Goal: Download file/media

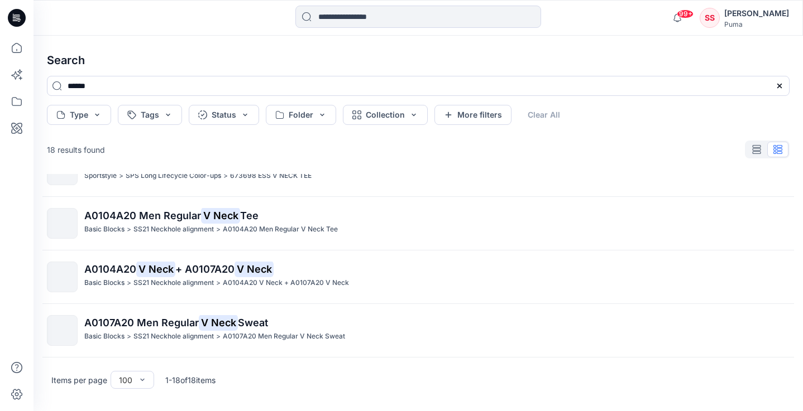
scroll to position [808, 0]
click at [193, 82] on input "******" at bounding box center [418, 86] width 742 height 20
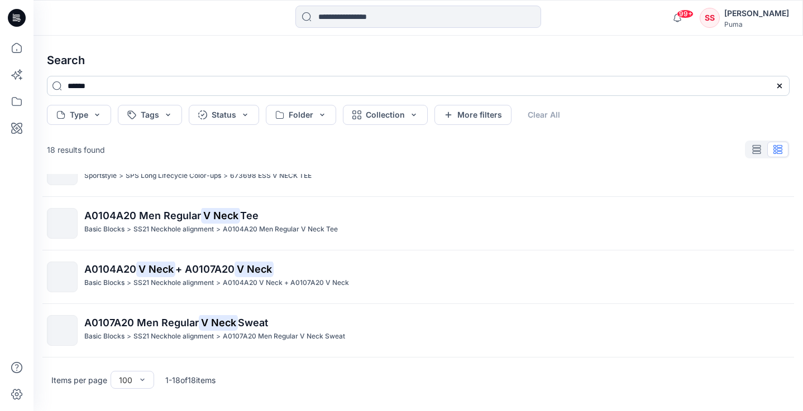
click at [186, 91] on input "******" at bounding box center [418, 86] width 742 height 20
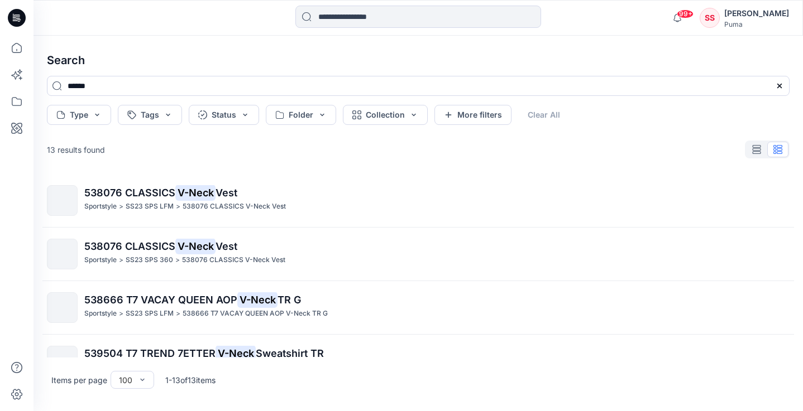
scroll to position [0, 0]
click at [75, 85] on input "******" at bounding box center [418, 86] width 742 height 20
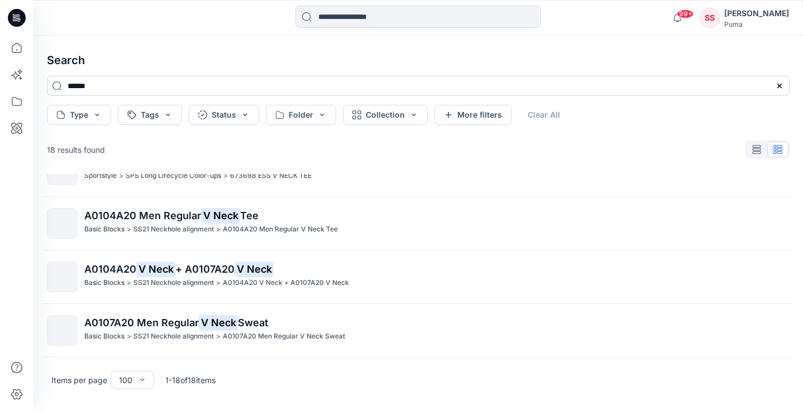
click at [86, 90] on input "******" at bounding box center [418, 86] width 742 height 20
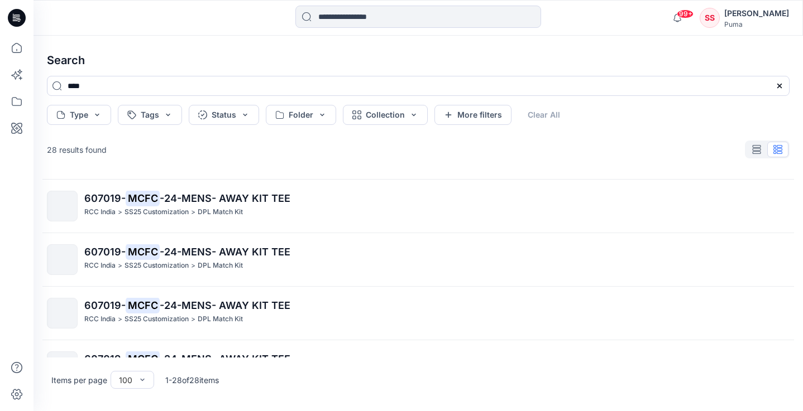
scroll to position [633, 0]
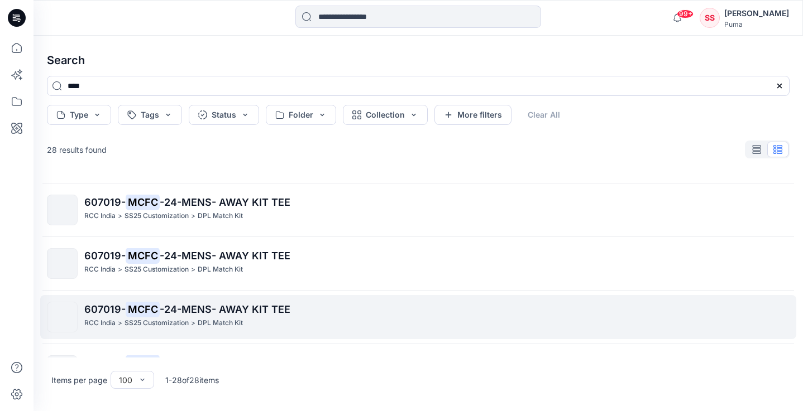
type input "****"
click at [91, 308] on span "607019-" at bounding box center [104, 310] width 41 height 12
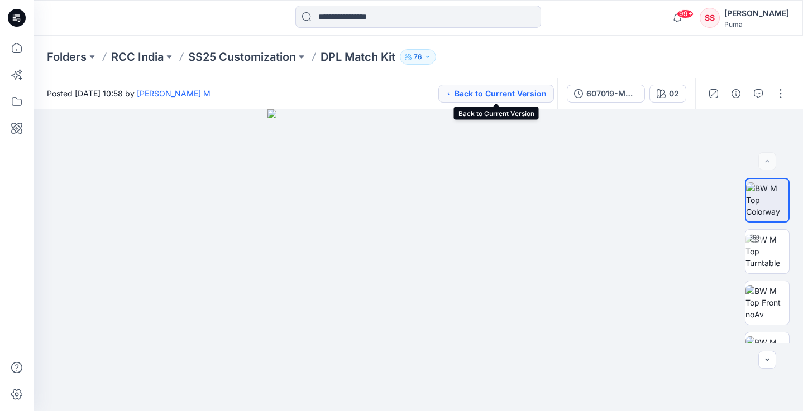
click at [485, 100] on button "Back to Current Version" at bounding box center [496, 94] width 116 height 18
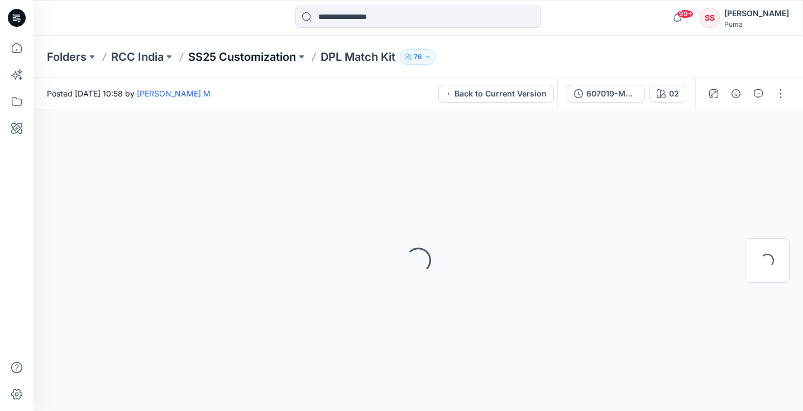
click at [277, 57] on p "SS25 Customization" at bounding box center [242, 57] width 108 height 16
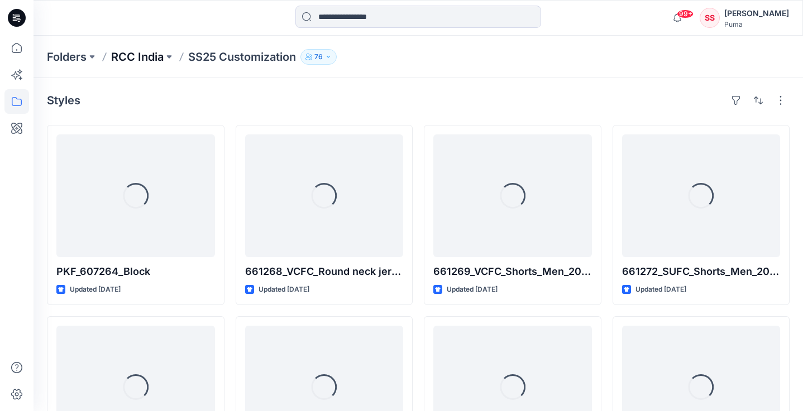
click at [153, 55] on p "RCC India" at bounding box center [137, 57] width 52 height 16
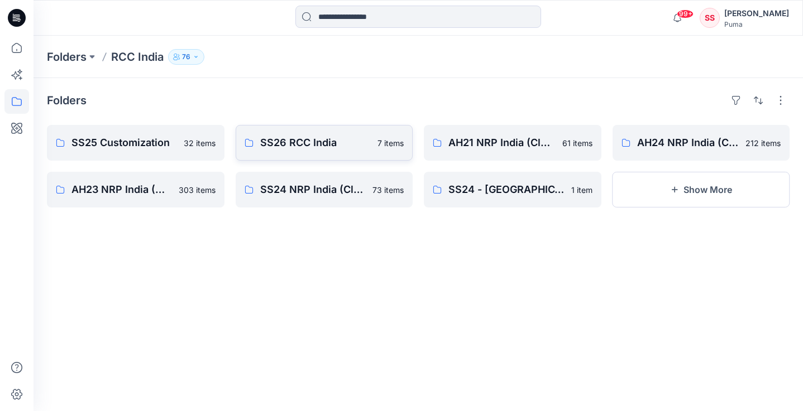
click at [338, 134] on link "SS26 RCC India 7 items" at bounding box center [324, 143] width 177 height 36
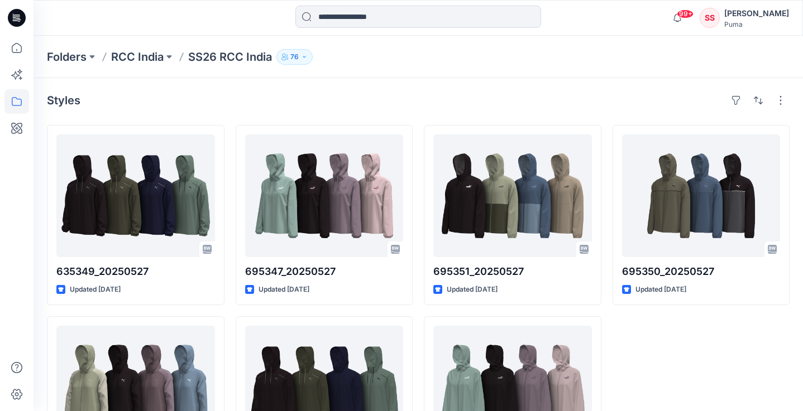
click at [150, 43] on div "Folders RCC India SS26 RCC India 76" at bounding box center [417, 57] width 769 height 42
click at [150, 55] on p "RCC India" at bounding box center [137, 57] width 52 height 16
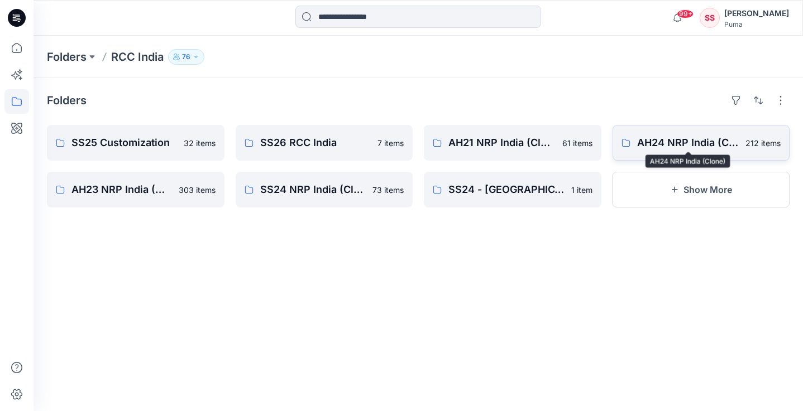
click at [665, 146] on p "AH24 NRP India (Clone)" at bounding box center [688, 143] width 102 height 16
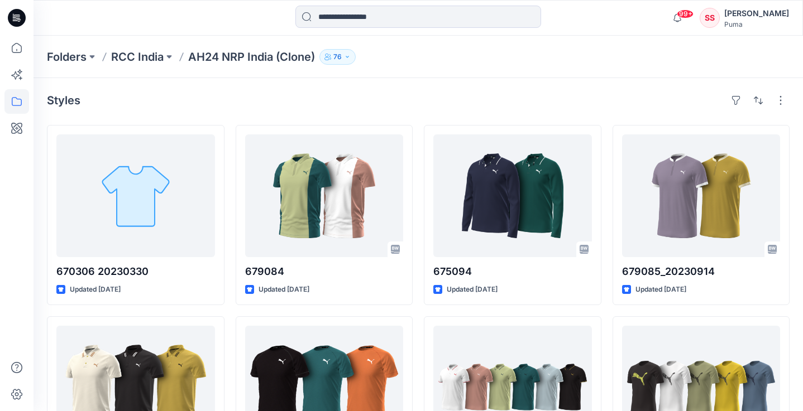
click at [160, 46] on div "Folders RCC India AH24 NRP [GEOGRAPHIC_DATA] (Clone) 76" at bounding box center [417, 57] width 769 height 42
click at [158, 50] on p "RCC India" at bounding box center [137, 57] width 52 height 16
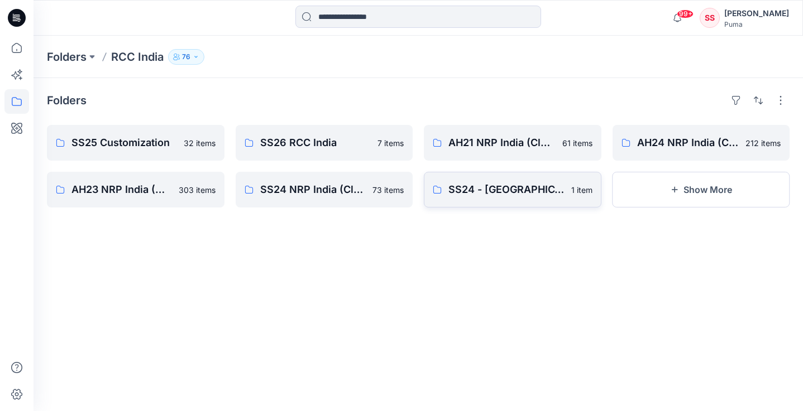
click at [477, 183] on p "SS24 - [GEOGRAPHIC_DATA] (Clone)" at bounding box center [506, 190] width 116 height 16
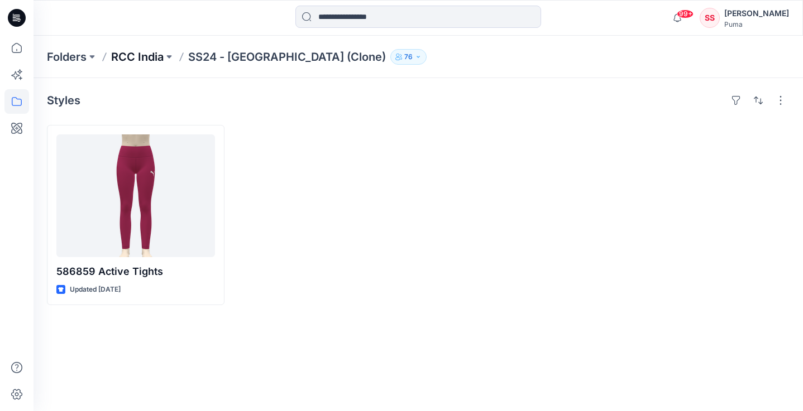
click at [141, 51] on p "RCC India" at bounding box center [137, 57] width 52 height 16
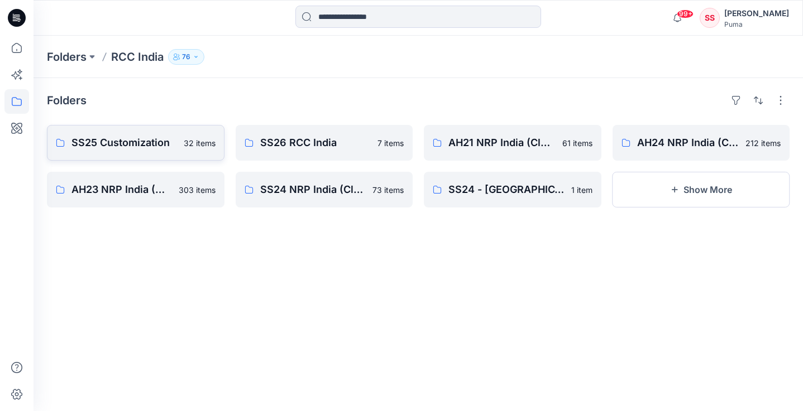
click at [155, 142] on p "SS25 Customization" at bounding box center [123, 143] width 105 height 16
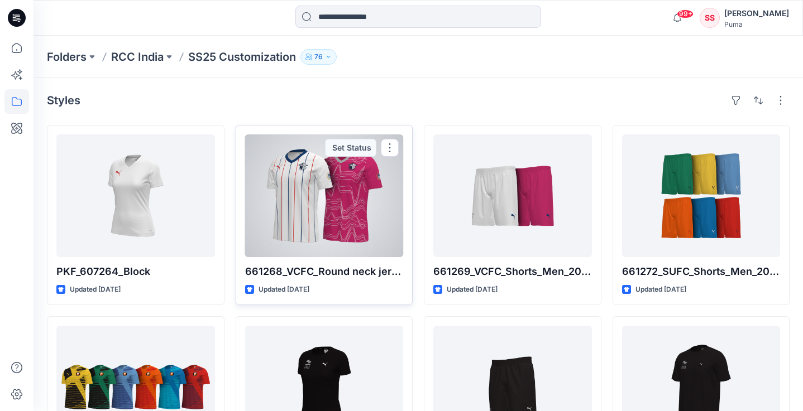
click at [322, 186] on div at bounding box center [324, 196] width 159 height 123
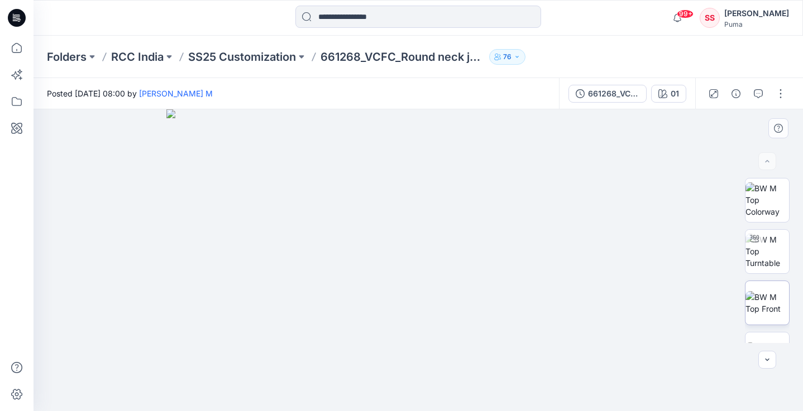
click at [760, 301] on img at bounding box center [767, 302] width 44 height 23
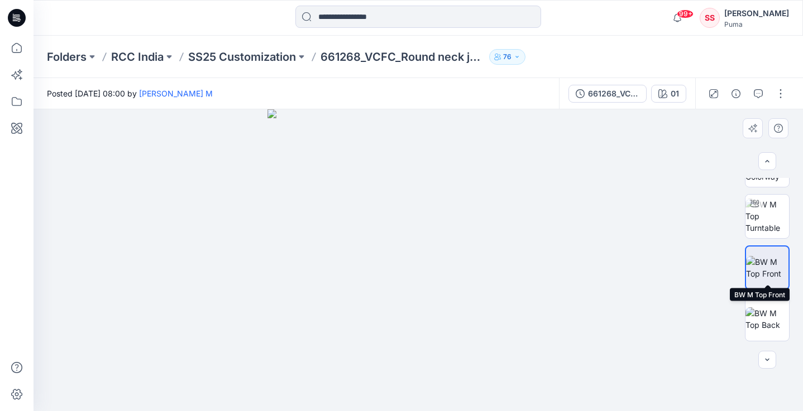
scroll to position [41, 0]
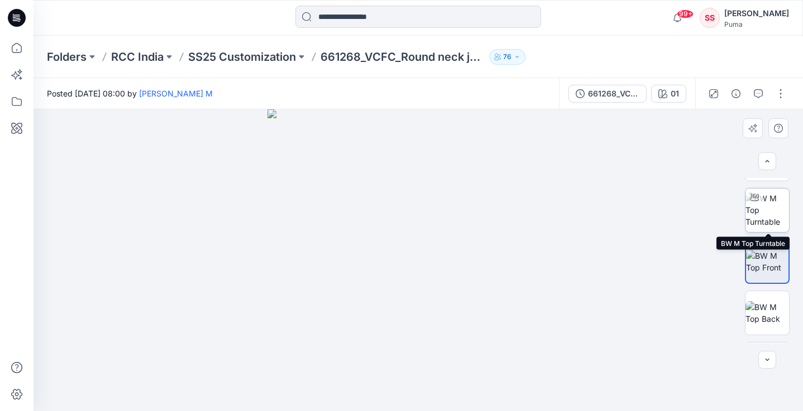
click at [772, 217] on img at bounding box center [767, 210] width 44 height 35
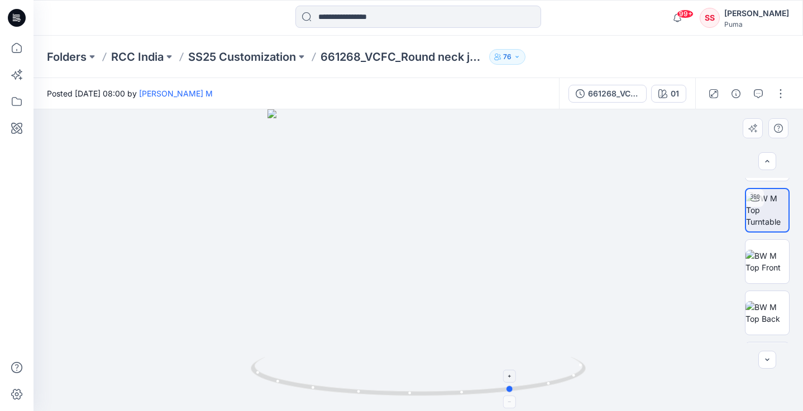
drag, startPoint x: 419, startPoint y: 395, endPoint x: 513, endPoint y: 385, distance: 95.4
click at [513, 385] on icon at bounding box center [420, 378] width 338 height 42
click at [267, 45] on div "Folders RCC India SS25 Customization 661268_VCFC_Round neck jersey_Men_20250818…" at bounding box center [417, 57] width 769 height 42
click at [149, 47] on div "Folders RCC India SS25 Customization 661268_VCFC_Round neck jersey_Men_20250818…" at bounding box center [417, 57] width 769 height 42
click at [149, 56] on p "RCC India" at bounding box center [137, 57] width 52 height 16
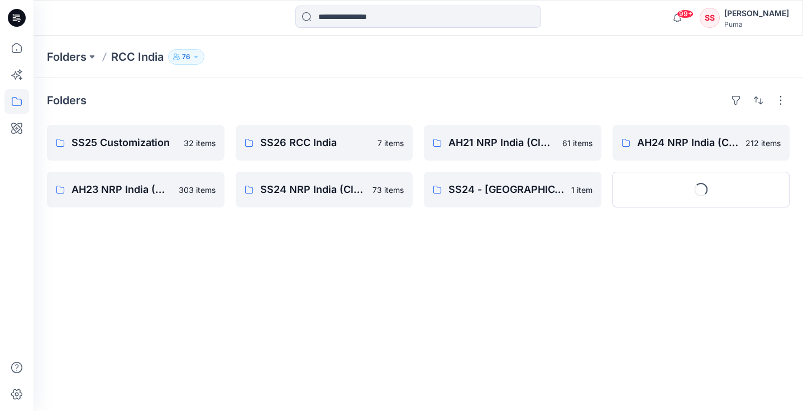
click at [167, 118] on div "Folders SS25 Customization 32 items AH23 NRP [GEOGRAPHIC_DATA] (Clone) 303 item…" at bounding box center [417, 244] width 769 height 333
click at [166, 143] on p "SS25 Customization" at bounding box center [123, 143] width 105 height 16
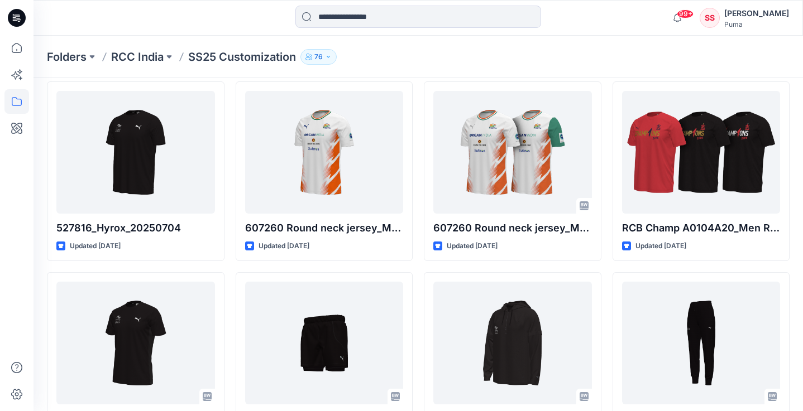
scroll to position [993, 0]
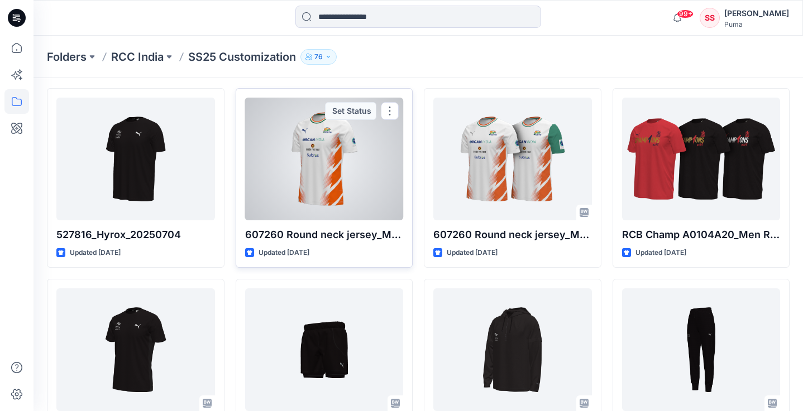
click at [336, 170] on div at bounding box center [324, 159] width 159 height 123
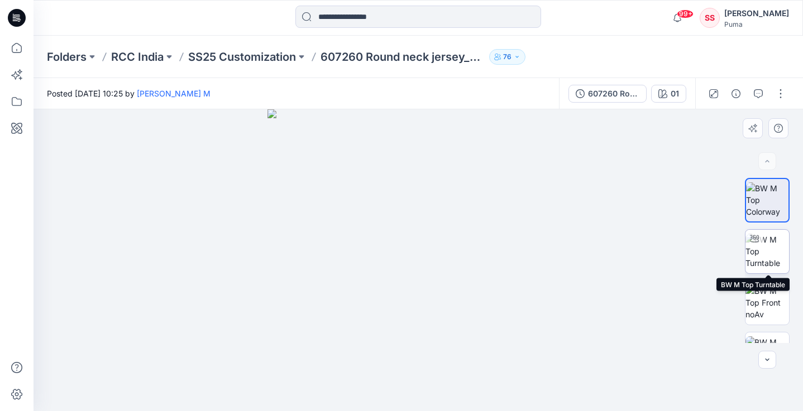
click at [750, 246] on div at bounding box center [754, 239] width 18 height 18
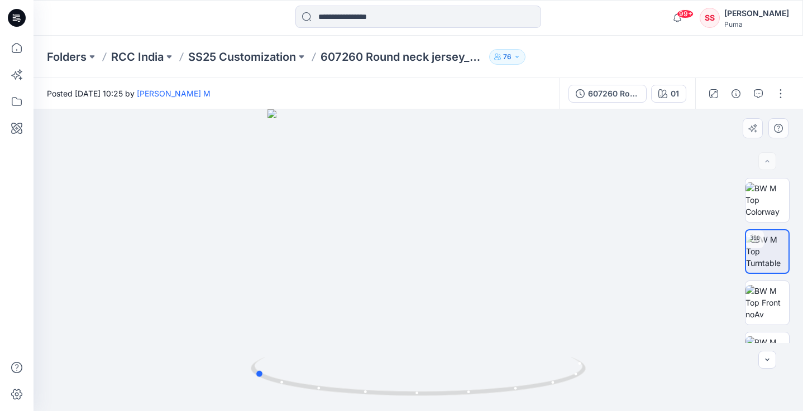
drag, startPoint x: 418, startPoint y: 391, endPoint x: 588, endPoint y: 386, distance: 170.3
click at [588, 386] on div at bounding box center [417, 260] width 769 height 302
click at [161, 60] on p "RCC India" at bounding box center [137, 57] width 52 height 16
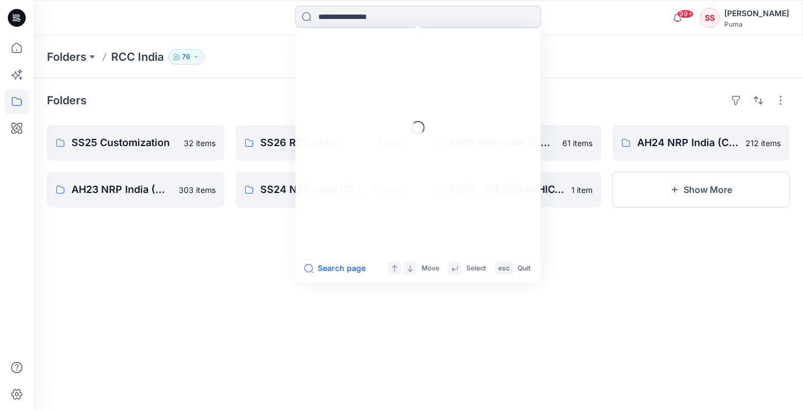
click at [324, 16] on input at bounding box center [418, 17] width 246 height 22
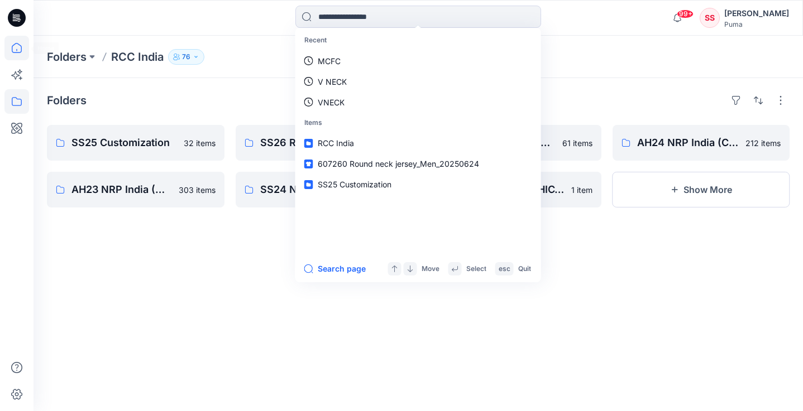
click at [16, 47] on icon at bounding box center [16, 48] width 25 height 25
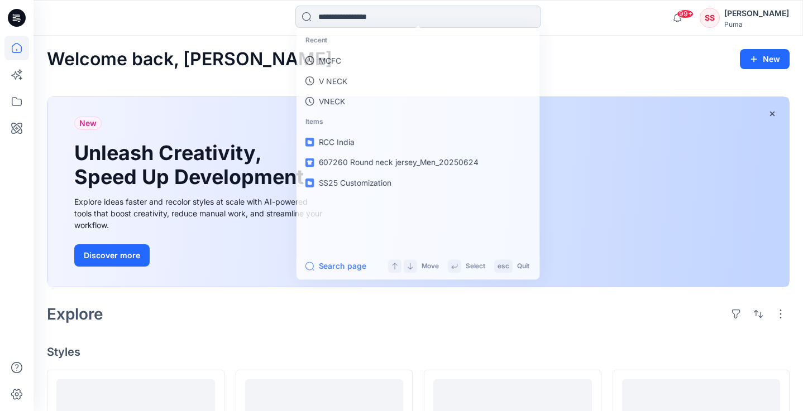
click at [365, 18] on input at bounding box center [418, 17] width 246 height 22
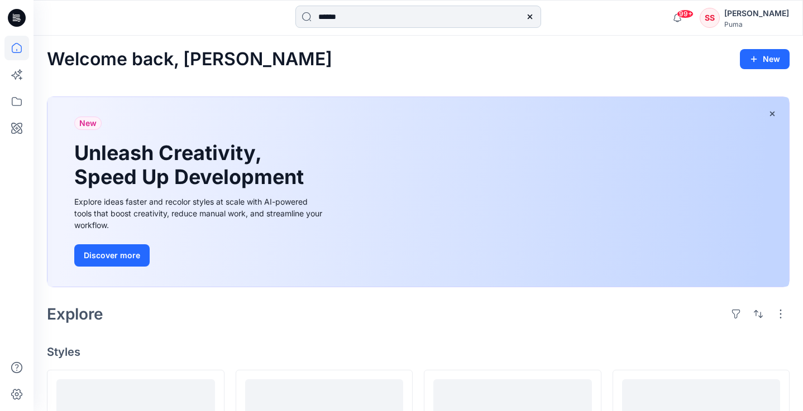
click at [356, 16] on input "******" at bounding box center [418, 17] width 246 height 22
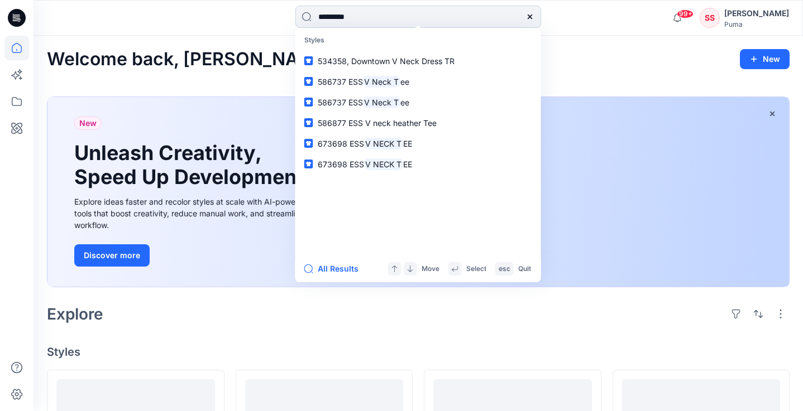
type input "**********"
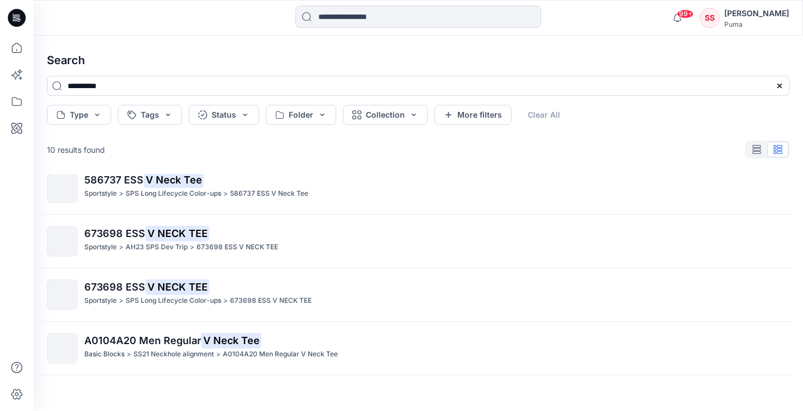
scroll to position [253, 0]
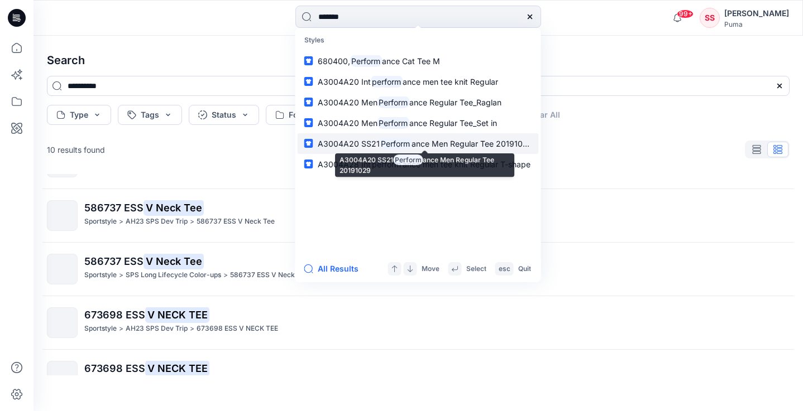
type input "*******"
click at [373, 143] on span "A3004A20 SS21" at bounding box center [349, 143] width 62 height 9
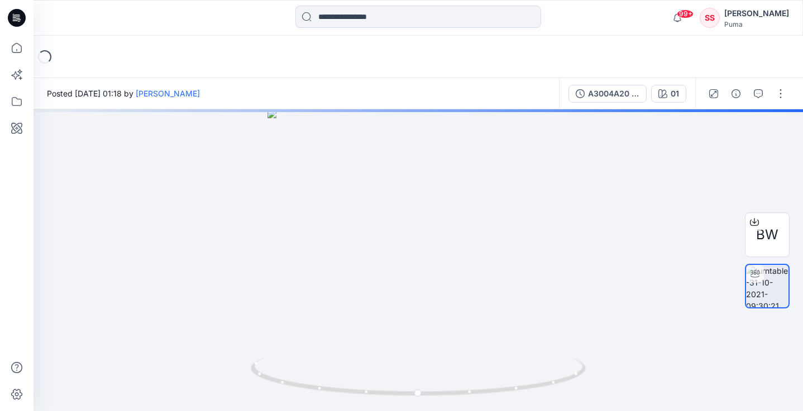
click at [16, 27] on icon at bounding box center [17, 18] width 18 height 36
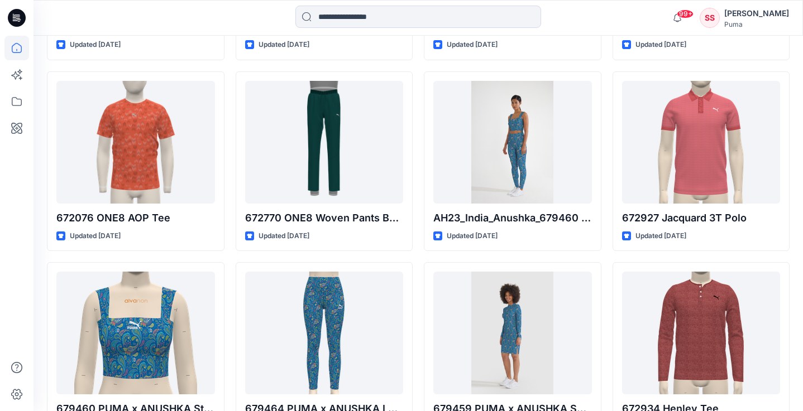
scroll to position [18842, 0]
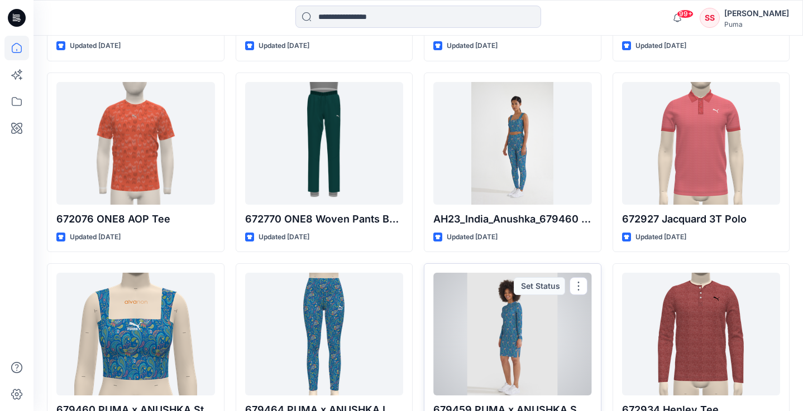
click at [526, 273] on div at bounding box center [512, 334] width 159 height 123
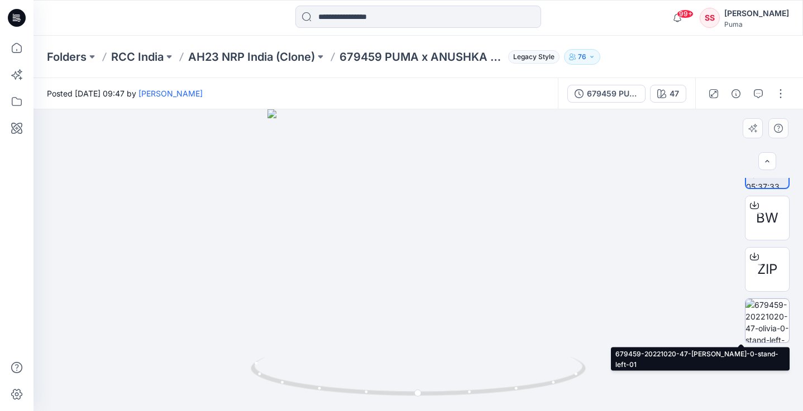
scroll to position [33, 0]
click at [767, 312] on img at bounding box center [767, 321] width 44 height 44
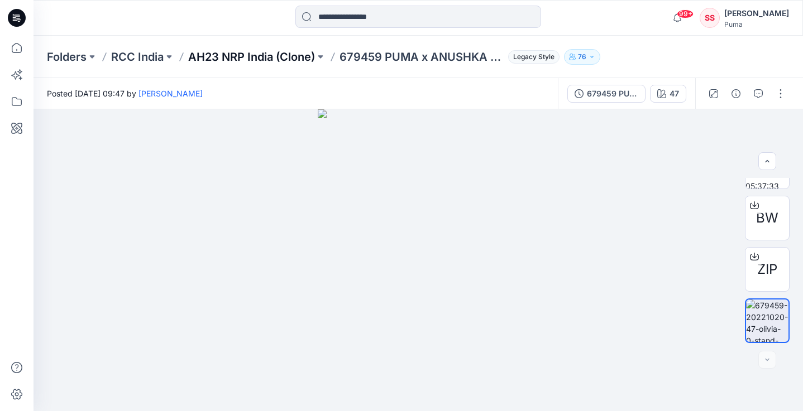
click at [237, 57] on p "AH23 NRP India (Clone)" at bounding box center [251, 57] width 127 height 16
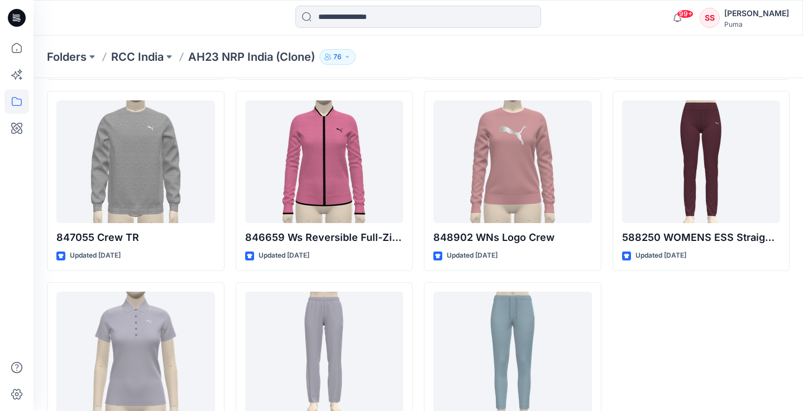
scroll to position [14180, 0]
click at [724, 17] on div "[PERSON_NAME]" at bounding box center [756, 13] width 65 height 13
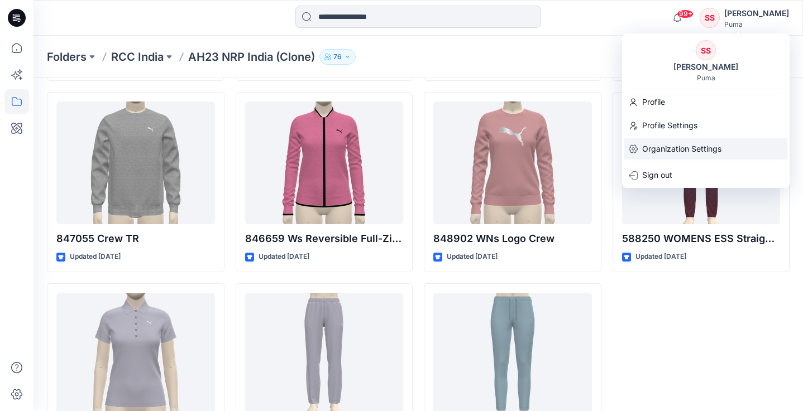
click at [695, 145] on p "Organization Settings" at bounding box center [681, 148] width 79 height 21
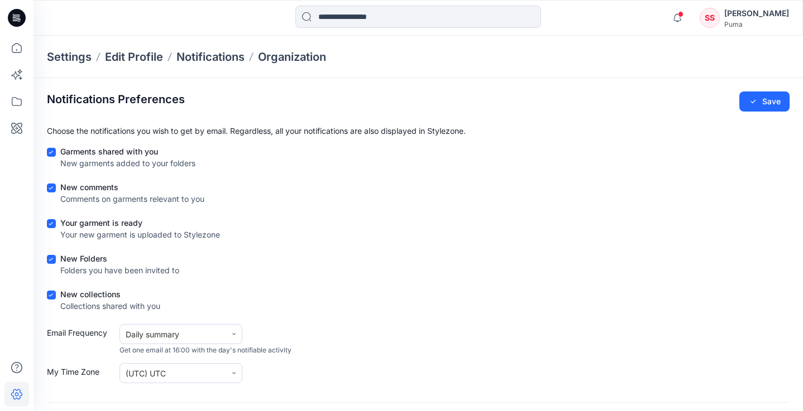
click at [769, 112] on div "Notifications Preferences Save Choose the notifications you wish to get by emai…" at bounding box center [418, 354] width 742 height 524
click at [762, 99] on button "Save" at bounding box center [764, 102] width 50 height 20
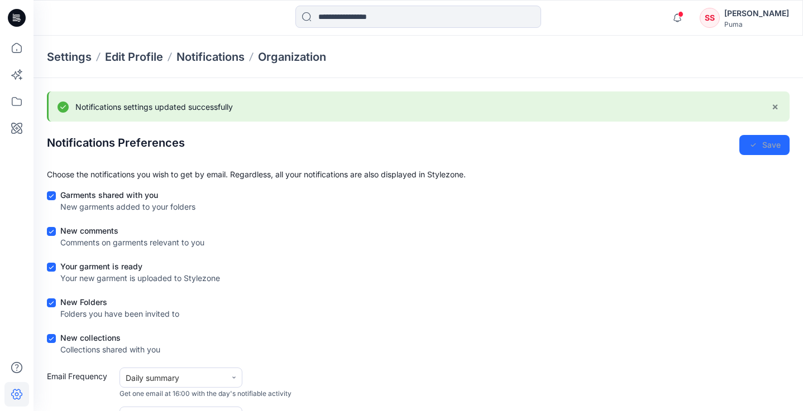
click at [731, 23] on div "Puma" at bounding box center [756, 24] width 65 height 8
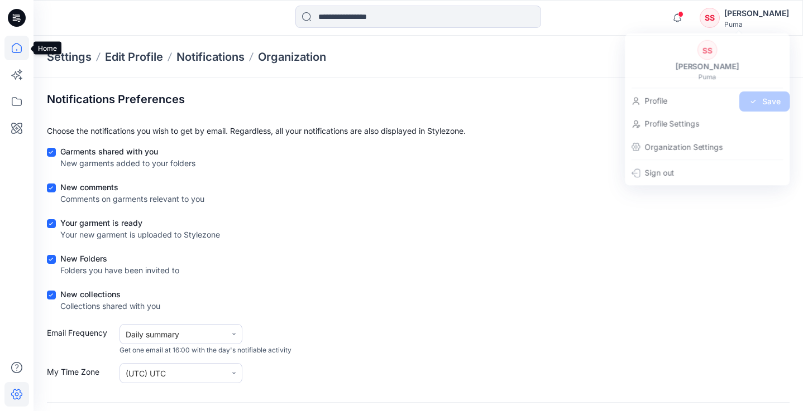
click at [15, 39] on icon at bounding box center [16, 48] width 25 height 25
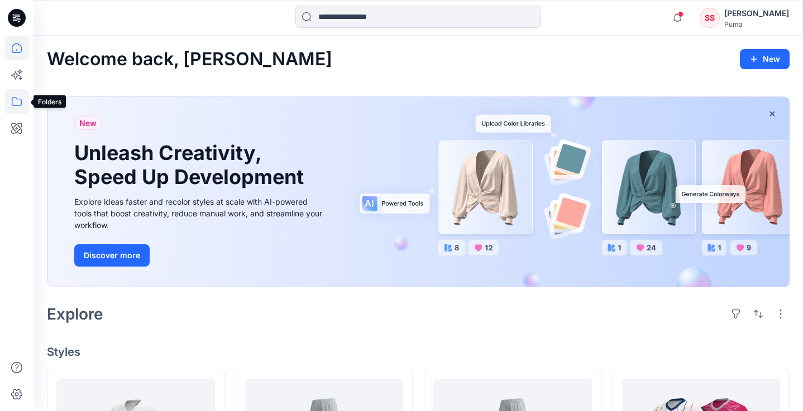
click at [17, 97] on icon at bounding box center [16, 101] width 25 height 25
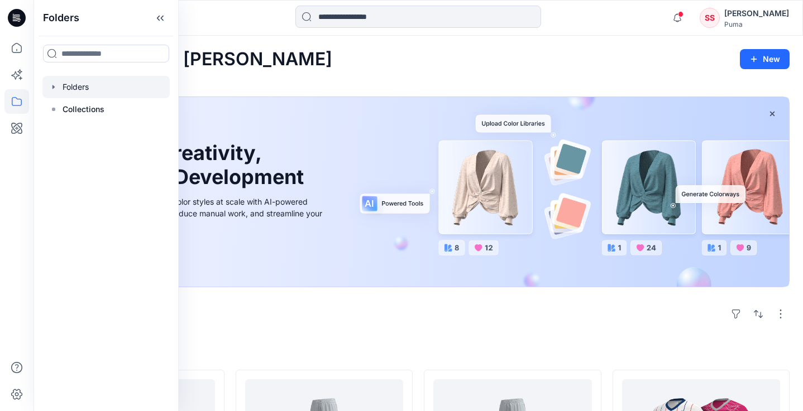
click at [54, 91] on icon "button" at bounding box center [53, 87] width 9 height 9
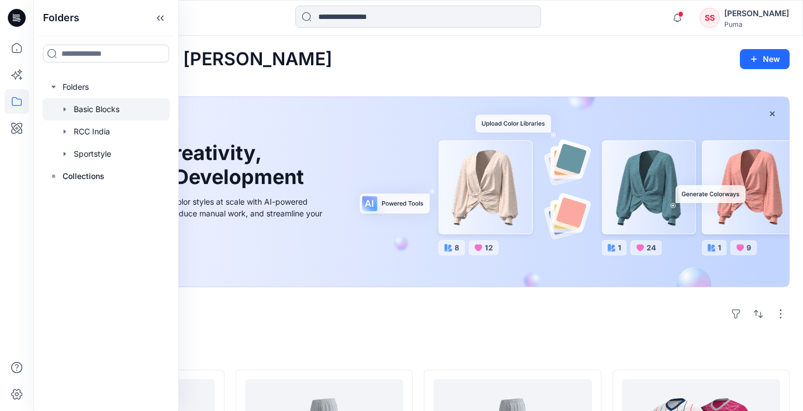
click at [68, 103] on div at bounding box center [105, 109] width 127 height 22
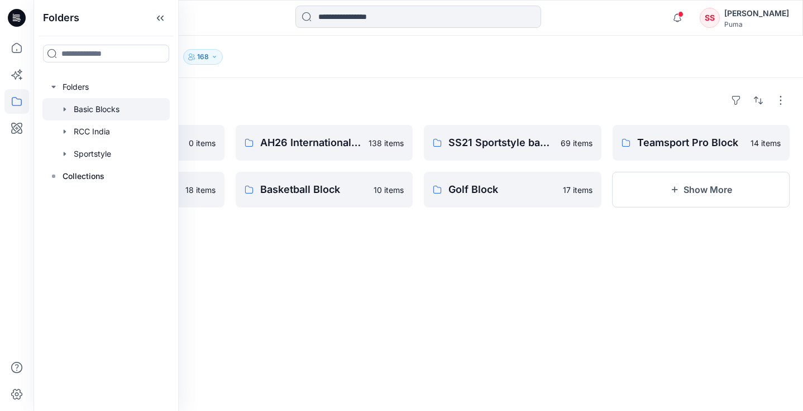
click at [361, 243] on div "Folders AH26 FE Adults 0 items AH25 Performance Basic Block 18 items AH26 Inter…" at bounding box center [417, 244] width 769 height 333
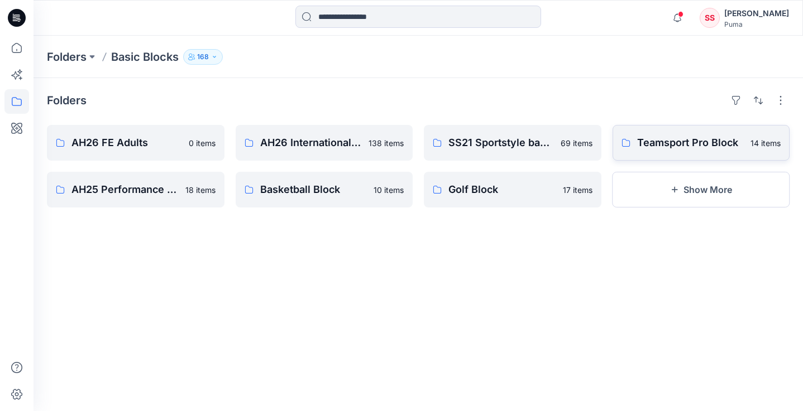
click at [668, 147] on p "Teamsport Pro Block" at bounding box center [690, 143] width 107 height 16
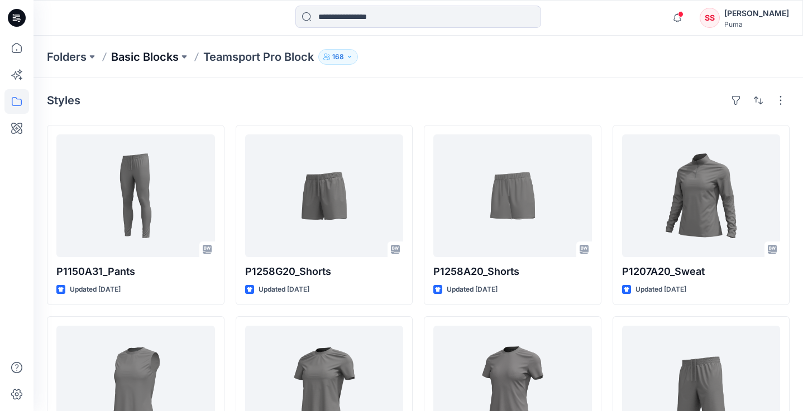
click at [141, 63] on p "Basic Blocks" at bounding box center [145, 57] width 68 height 16
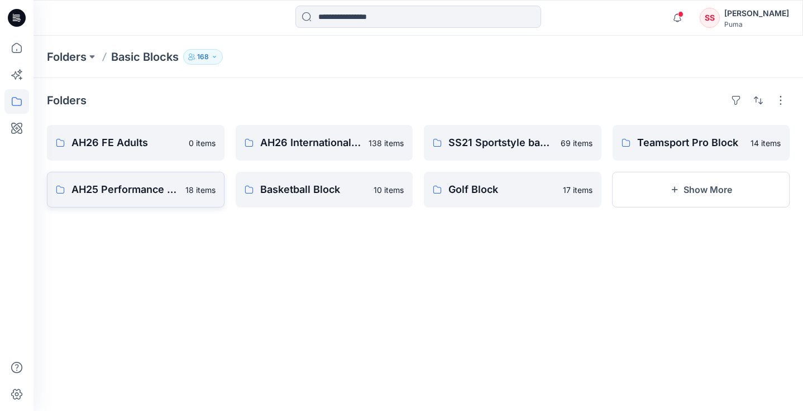
click at [171, 199] on link "AH25 Performance Basic Block 18 items" at bounding box center [135, 190] width 177 height 36
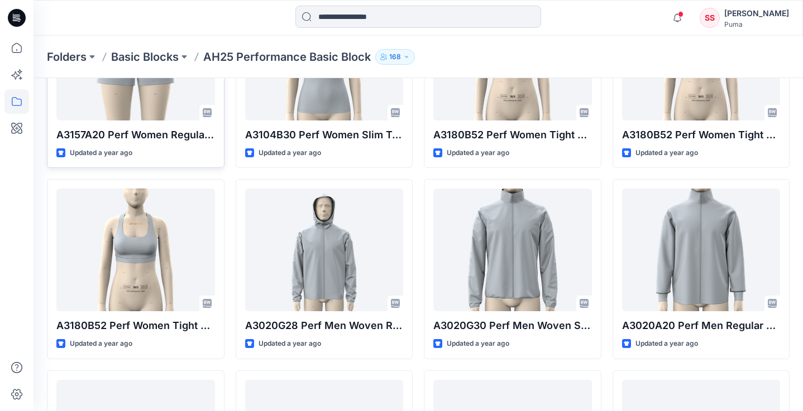
scroll to position [327, 0]
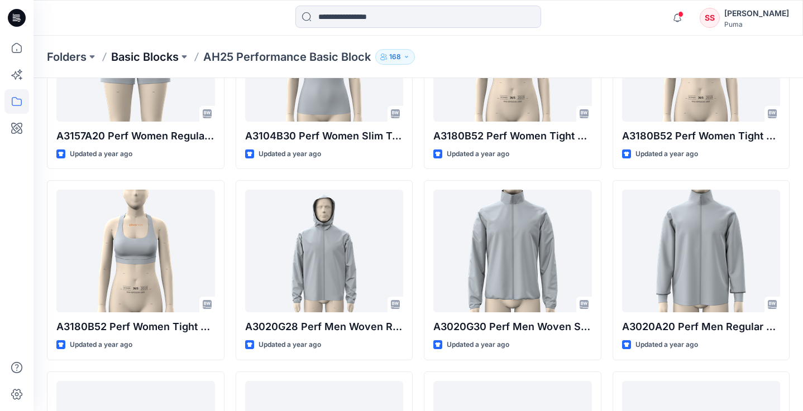
click at [162, 62] on p "Basic Blocks" at bounding box center [145, 57] width 68 height 16
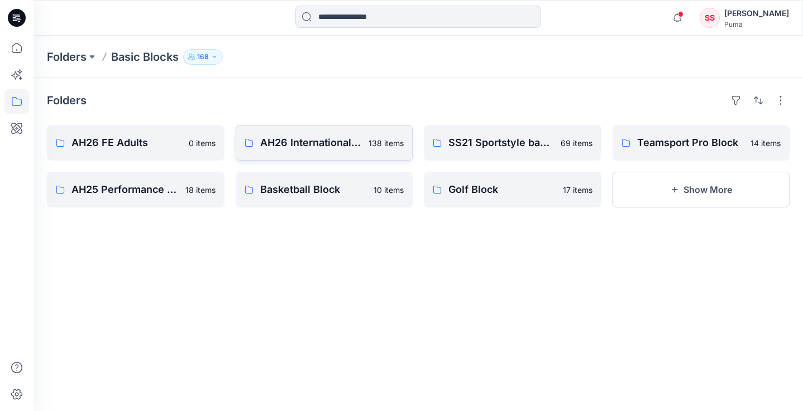
click at [367, 132] on link "AH26 International Adults 138 items" at bounding box center [324, 143] width 177 height 36
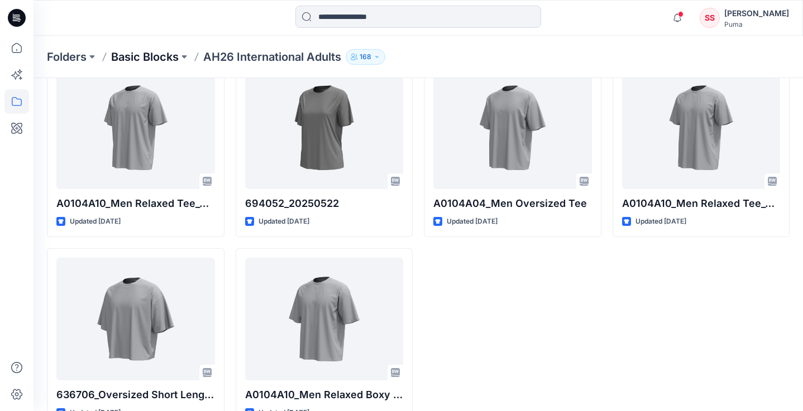
click at [173, 58] on p "Basic Blocks" at bounding box center [145, 57] width 68 height 16
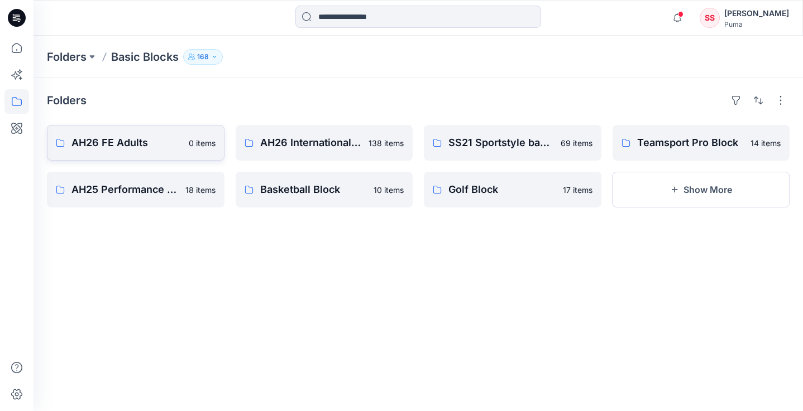
click at [153, 143] on p "AH26 FE Adults" at bounding box center [126, 143] width 111 height 16
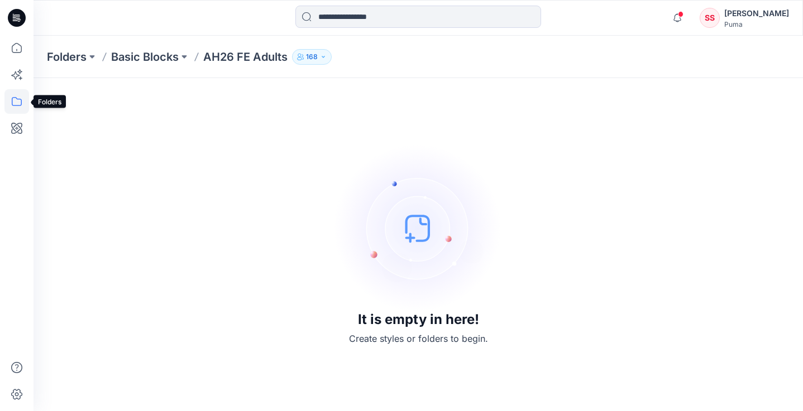
click at [16, 107] on icon at bounding box center [16, 101] width 25 height 25
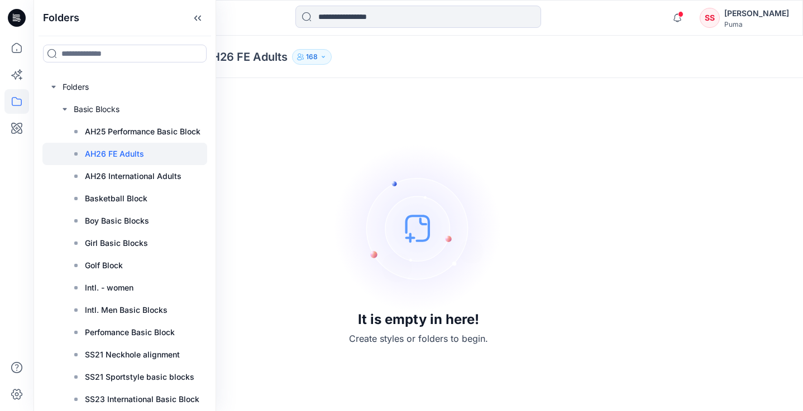
scroll to position [0, 1]
click at [113, 108] on div at bounding box center [124, 109] width 165 height 22
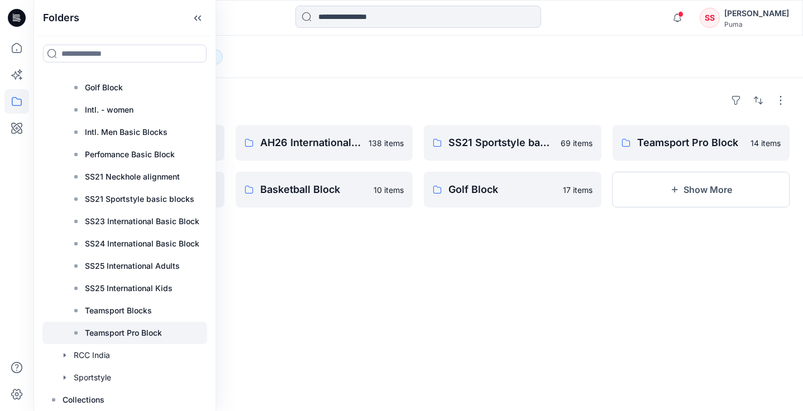
scroll to position [178, 0]
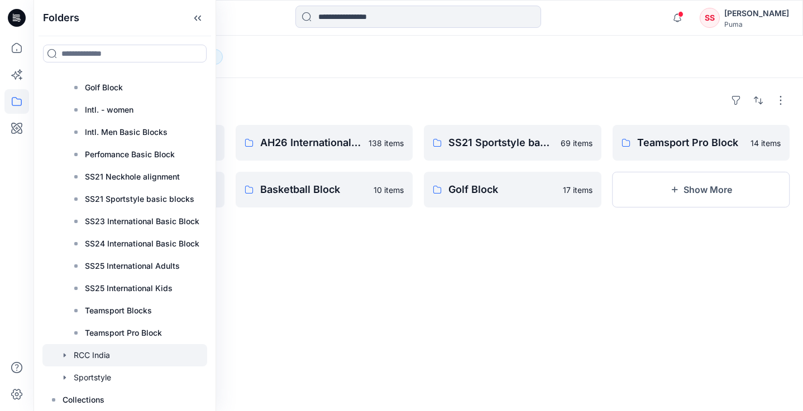
click at [64, 358] on icon "button" at bounding box center [64, 355] width 9 height 9
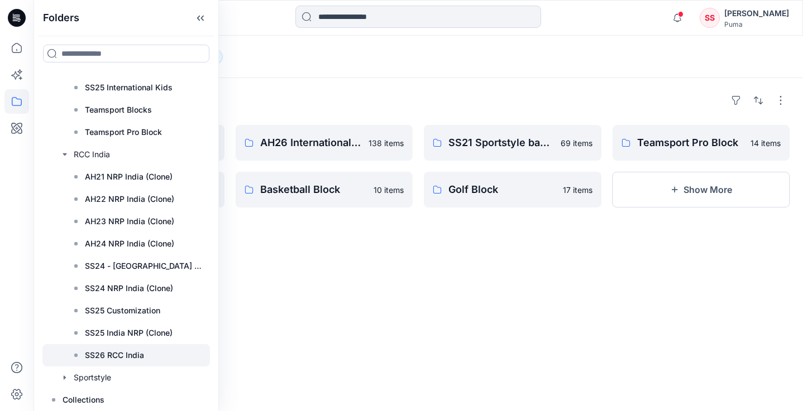
scroll to position [379, 0]
click at [112, 357] on p "SS26 RCC India" at bounding box center [114, 355] width 59 height 13
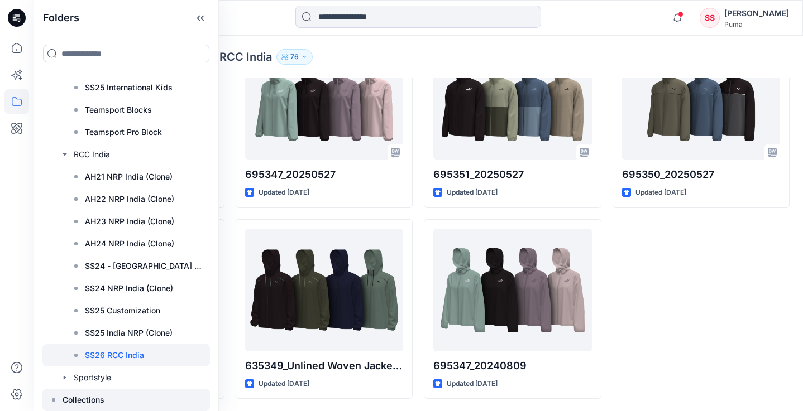
scroll to position [97, 0]
click at [96, 397] on p "Collections" at bounding box center [84, 399] width 42 height 13
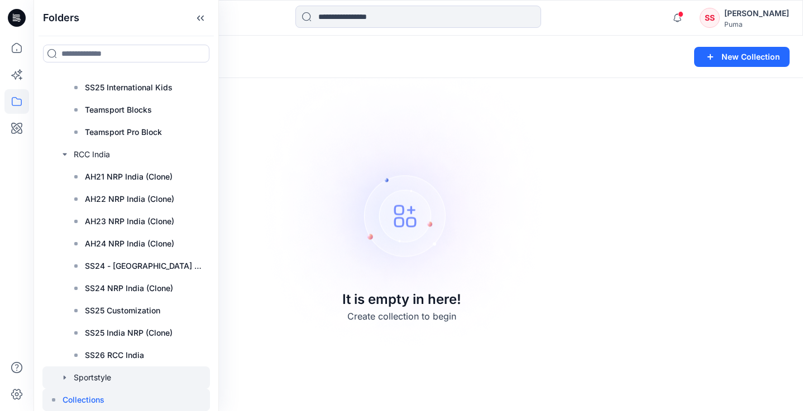
scroll to position [379, 0]
click at [97, 376] on div at bounding box center [125, 378] width 167 height 22
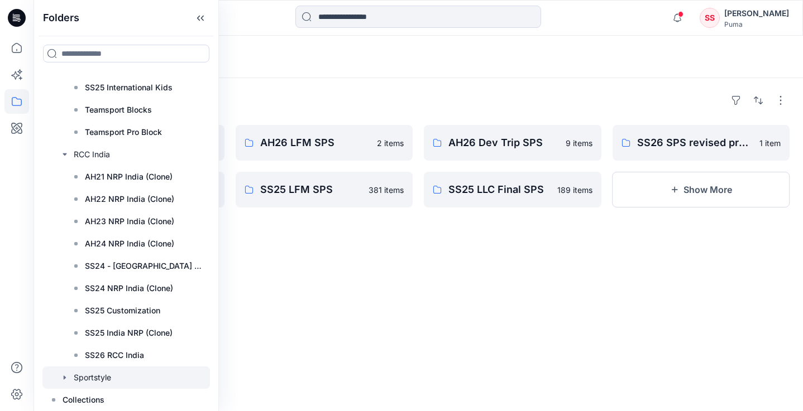
click at [292, 295] on div "Folders AH26 SPEED 0 items SS26 LFM SPS 17 items AH26 LFM SPS 2 items SS25 LFM …" at bounding box center [417, 244] width 769 height 333
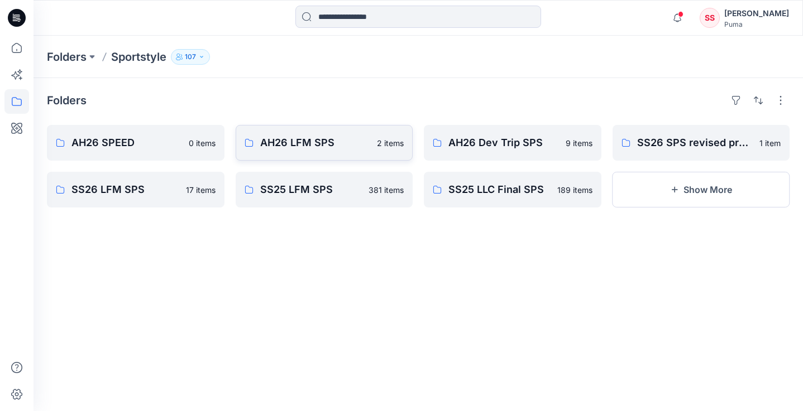
click at [330, 151] on link "AH26 LFM SPS 2 items" at bounding box center [324, 143] width 177 height 36
click at [443, 151] on link "AH26 Dev Trip SPS 9 items" at bounding box center [512, 143] width 177 height 36
click at [188, 201] on link "SS26 LFM SPS 17 items" at bounding box center [135, 190] width 177 height 36
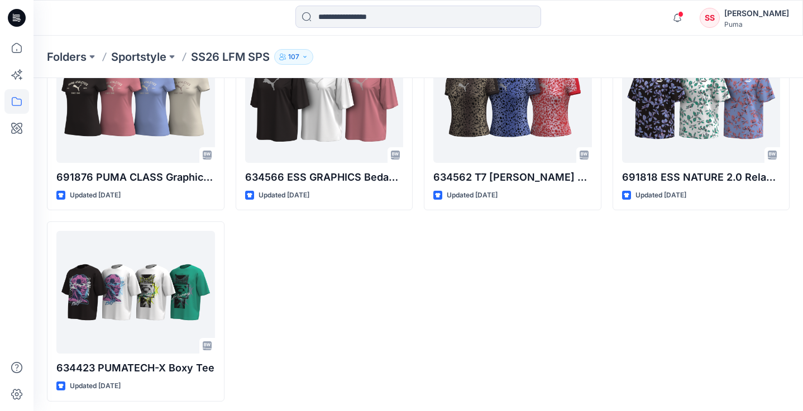
scroll to position [668, 0]
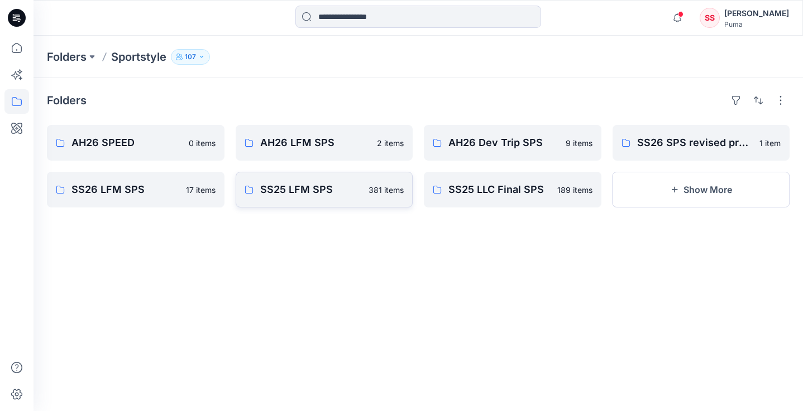
click at [296, 180] on link "SS25 LFM SPS 381 items" at bounding box center [324, 190] width 177 height 36
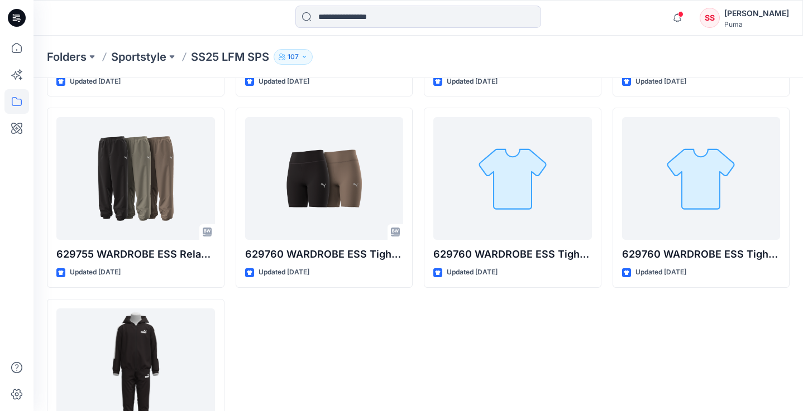
scroll to position [17987, 0]
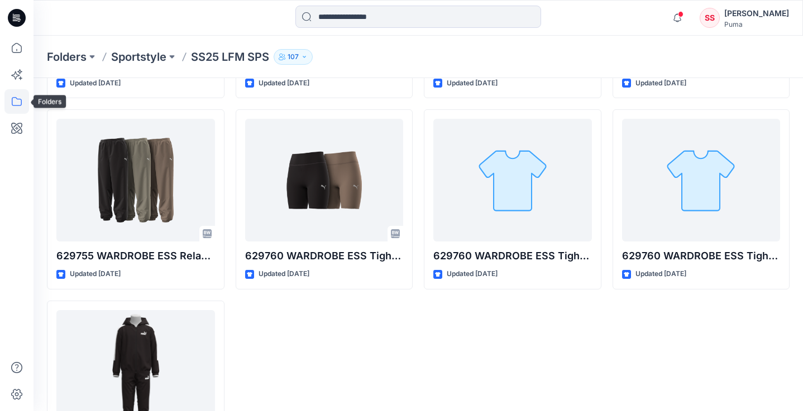
click at [16, 100] on icon at bounding box center [16, 101] width 25 height 25
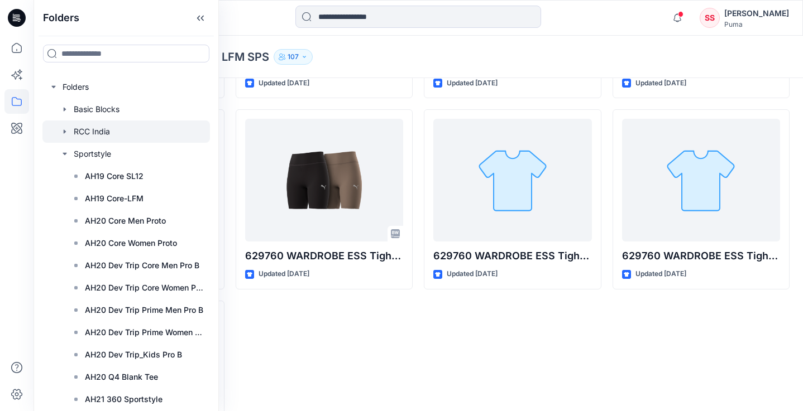
click at [83, 131] on div at bounding box center [125, 132] width 167 height 22
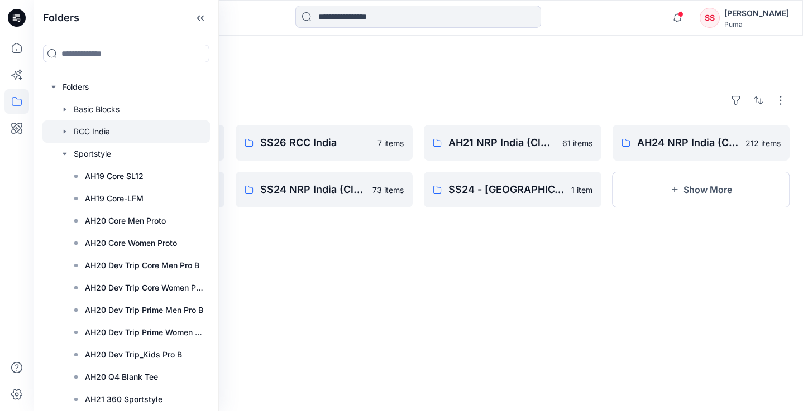
click at [439, 265] on div "Folders SS25 Customization 32 items AH23 NRP [GEOGRAPHIC_DATA] (Clone) 303 item…" at bounding box center [417, 244] width 769 height 333
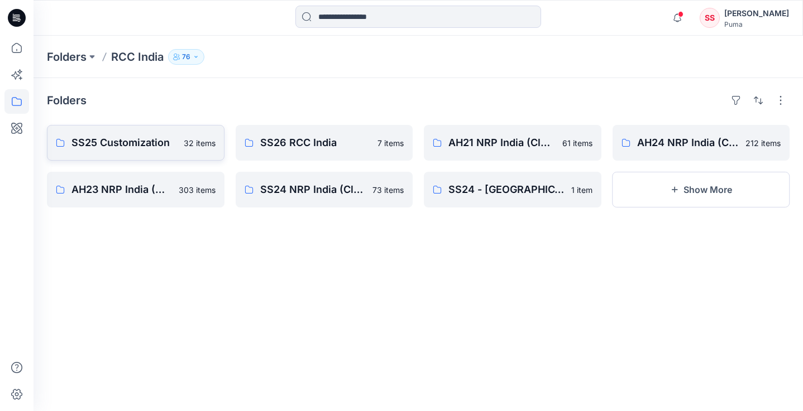
click at [129, 148] on p "SS25 Customization" at bounding box center [123, 143] width 105 height 16
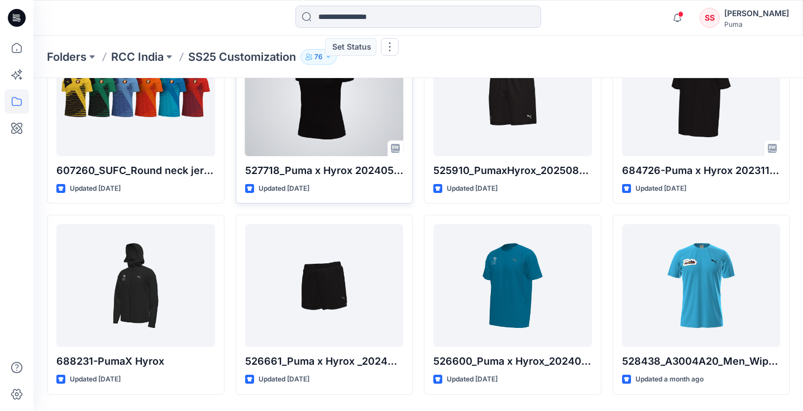
scroll to position [287, 0]
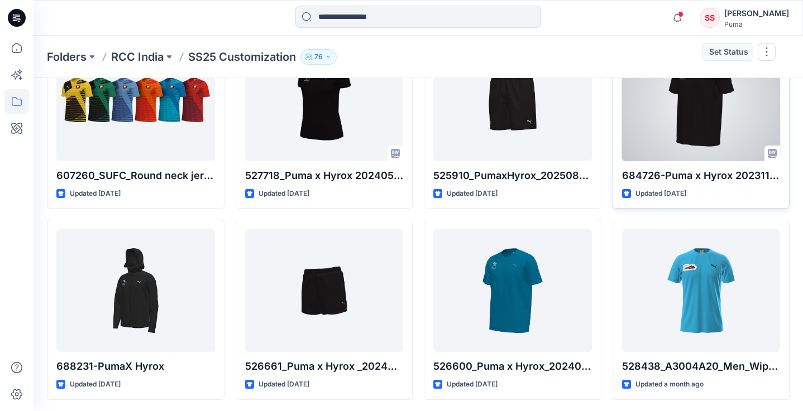
click at [657, 135] on div at bounding box center [701, 100] width 159 height 123
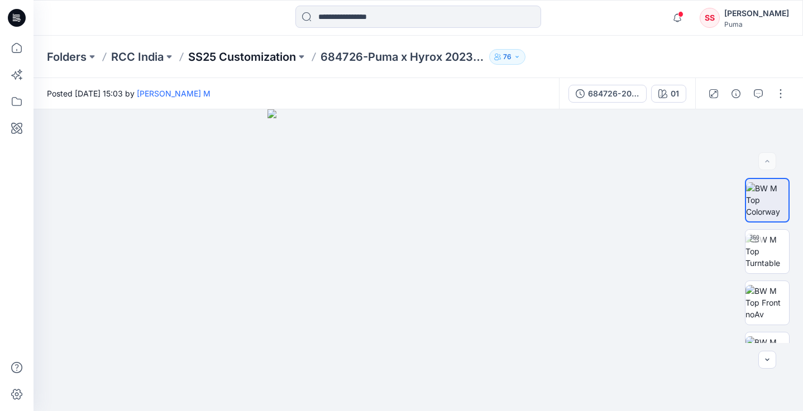
click at [208, 64] on p "SS25 Customization" at bounding box center [242, 57] width 108 height 16
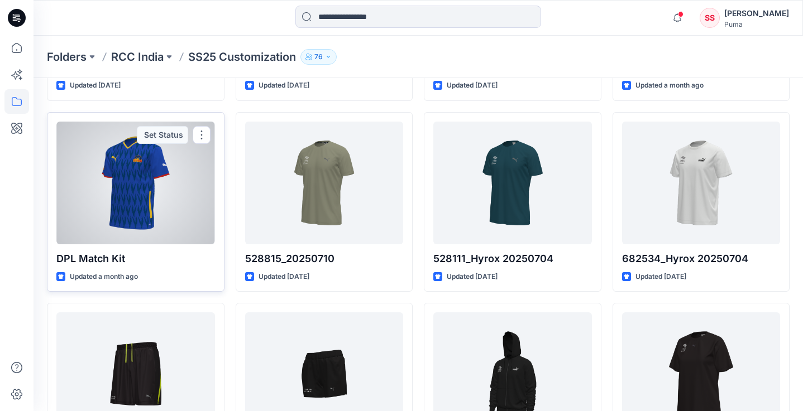
scroll to position [580, 0]
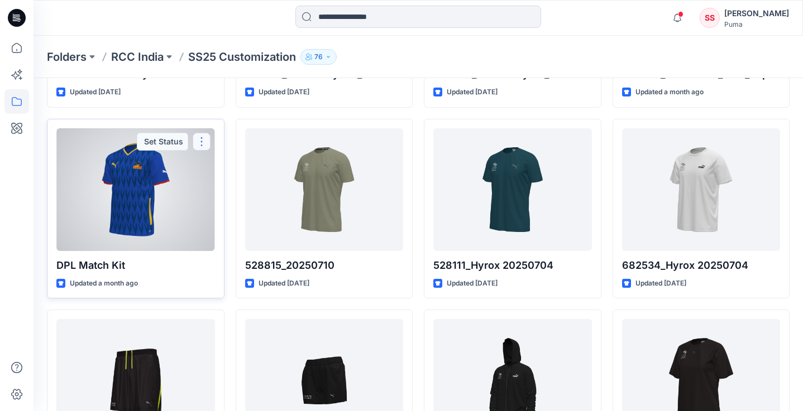
click at [199, 133] on button "button" at bounding box center [202, 142] width 18 height 18
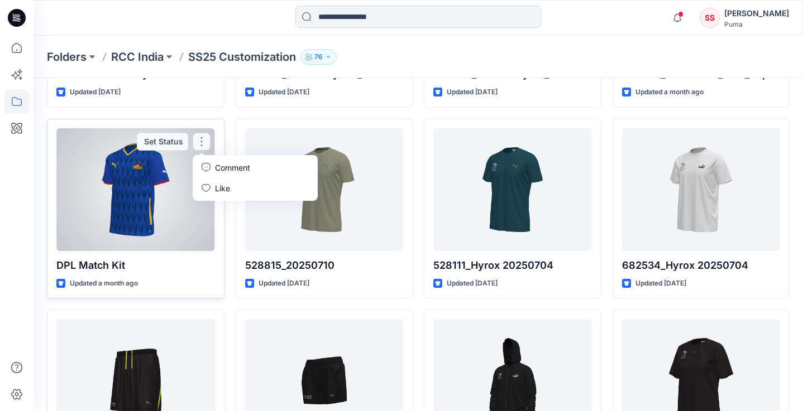
click at [171, 204] on div at bounding box center [135, 189] width 159 height 123
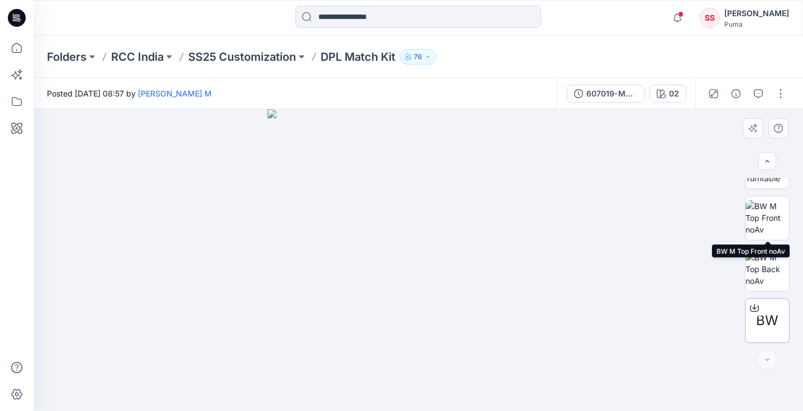
scroll to position [85, 0]
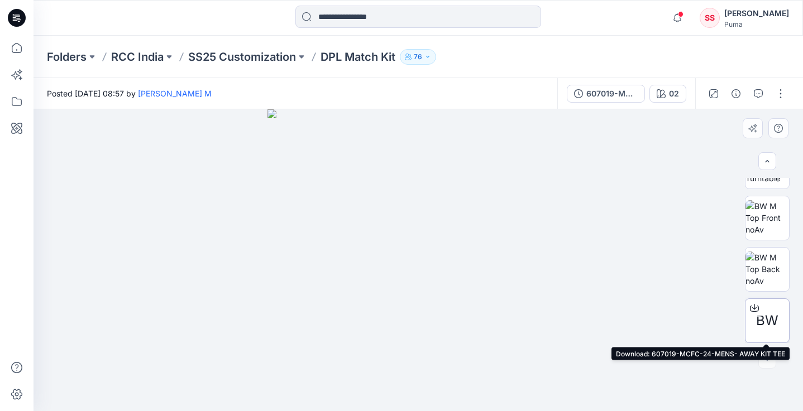
click at [753, 304] on icon at bounding box center [754, 308] width 9 height 9
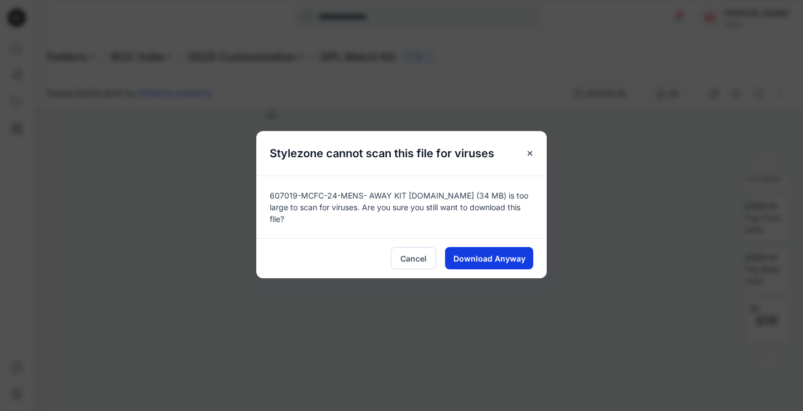
click at [479, 257] on span "Download Anyway" at bounding box center [489, 259] width 72 height 12
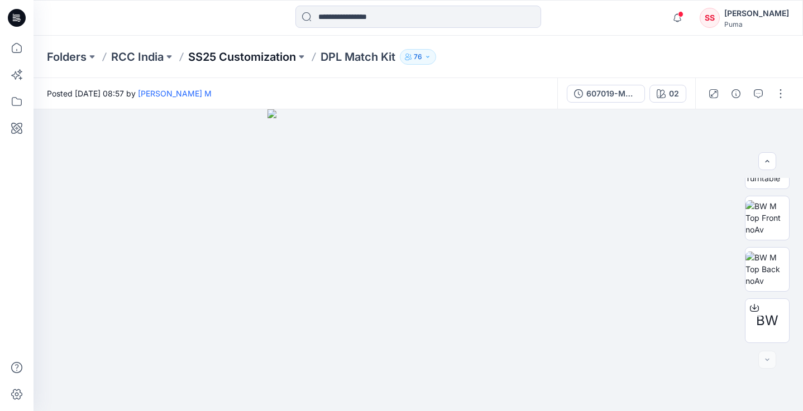
click at [233, 61] on p "SS25 Customization" at bounding box center [242, 57] width 108 height 16
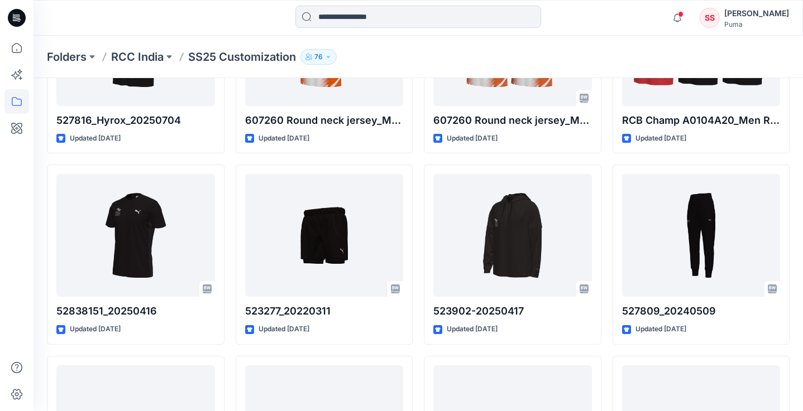
scroll to position [1107, 0]
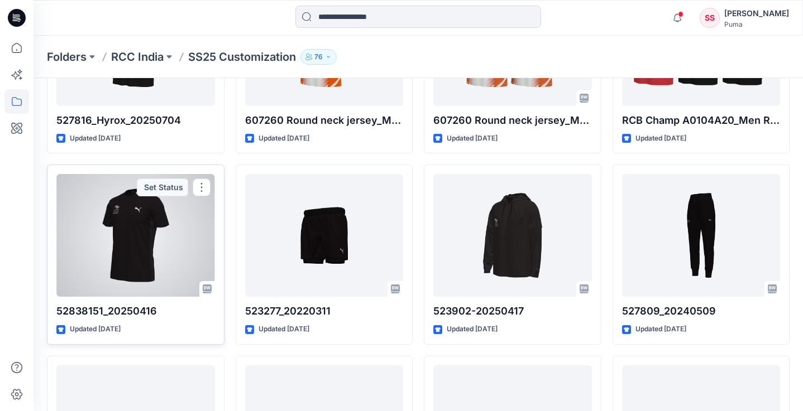
click at [116, 219] on div at bounding box center [135, 235] width 159 height 123
